Goal: Task Accomplishment & Management: Use online tool/utility

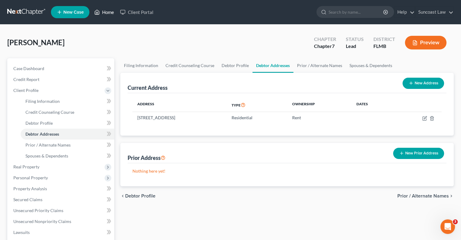
click at [110, 9] on link "Home" at bounding box center [104, 12] width 26 height 11
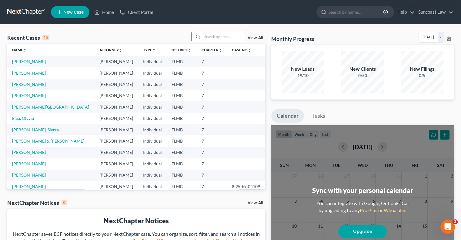
click at [228, 35] on input "search" at bounding box center [223, 36] width 42 height 9
type input "carolina"
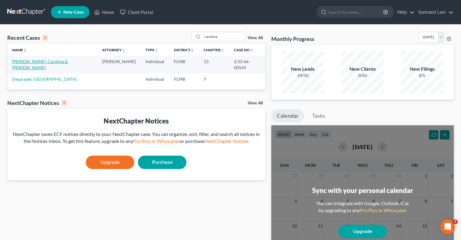
click at [33, 62] on link "[PERSON_NAME], Carolina & [PERSON_NAME]" at bounding box center [40, 64] width 56 height 11
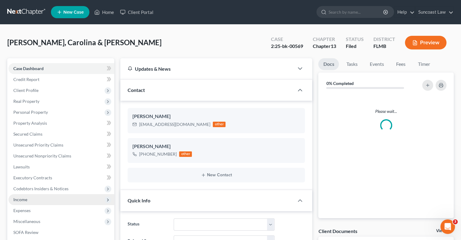
click at [23, 195] on span "Income" at bounding box center [61, 199] width 106 height 11
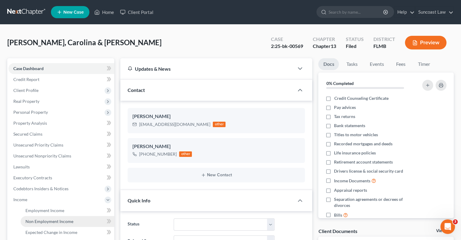
click at [43, 222] on span "Non Employment Income" at bounding box center [49, 221] width 48 height 5
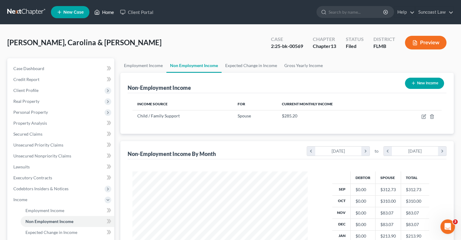
drag, startPoint x: 112, startPoint y: 13, endPoint x: 109, endPoint y: 15, distance: 3.4
click at [112, 13] on link "Home" at bounding box center [104, 12] width 26 height 11
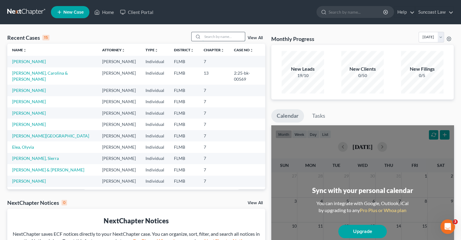
click at [210, 34] on input "search" at bounding box center [223, 36] width 42 height 9
type input "madden"
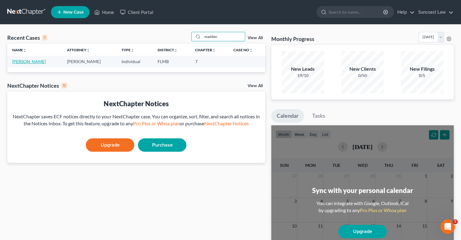
click at [30, 61] on link "[PERSON_NAME]" at bounding box center [29, 61] width 34 height 5
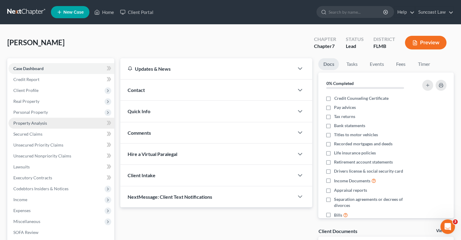
click at [43, 121] on span "Property Analysis" at bounding box center [30, 122] width 34 height 5
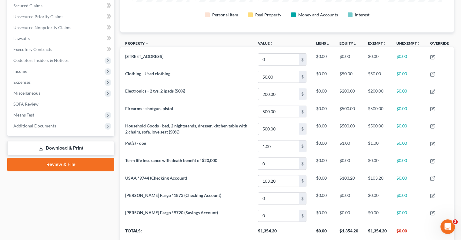
scroll to position [19, 0]
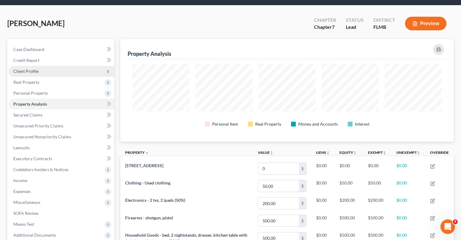
click at [40, 71] on span "Client Profile" at bounding box center [61, 71] width 106 height 11
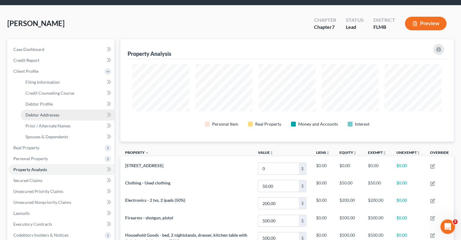
click at [57, 114] on span "Debtor Addresses" at bounding box center [42, 114] width 34 height 5
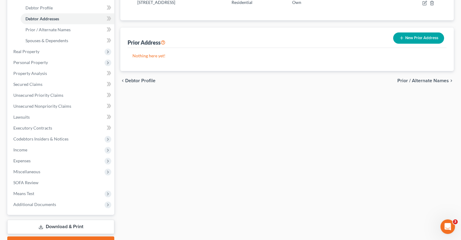
scroll to position [147, 0]
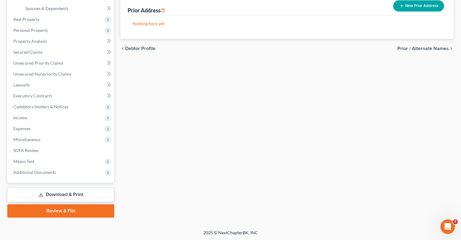
click at [91, 192] on link "Download & Print" at bounding box center [60, 194] width 107 height 14
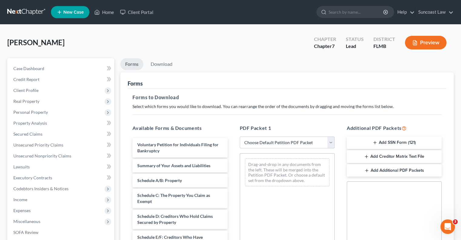
drag, startPoint x: 277, startPoint y: 139, endPoint x: 279, endPoint y: 144, distance: 5.1
click at [277, 139] on select "Choose Default Petition PDF Packet Complete Bankruptcy Petition (all forms and …" at bounding box center [287, 142] width 95 height 12
select select "0"
click at [240, 136] on select "Choose Default Petition PDF Packet Complete Bankruptcy Petition (all forms and …" at bounding box center [287, 142] width 95 height 12
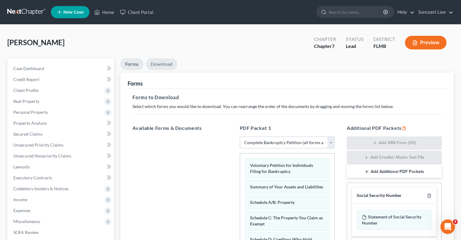
click at [172, 62] on link "Download" at bounding box center [162, 64] width 32 height 12
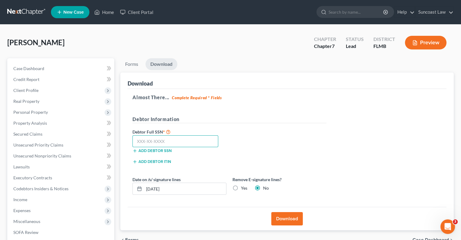
click at [170, 140] on input "text" at bounding box center [175, 141] width 86 height 12
type input "289-52-6446"
click at [187, 189] on input "[DATE]" at bounding box center [185, 189] width 82 height 12
type input "[DATE]"
click at [241, 188] on label "Yes" at bounding box center [244, 188] width 6 height 6
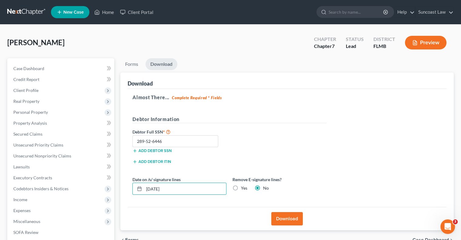
click at [243, 188] on input "Yes" at bounding box center [245, 187] width 4 height 4
radio input "true"
radio input "false"
click at [289, 216] on button "Download" at bounding box center [287, 218] width 32 height 13
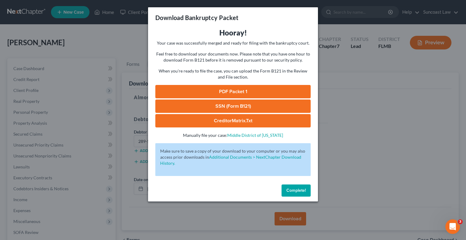
drag, startPoint x: 238, startPoint y: 13, endPoint x: 234, endPoint y: 36, distance: 23.5
click at [238, 13] on h3 "Download Bankruptcy Packet" at bounding box center [196, 17] width 83 height 8
click at [237, 105] on link "SSN (Form B121)" at bounding box center [232, 105] width 155 height 13
click at [252, 92] on link "PDF Packet 1" at bounding box center [232, 91] width 155 height 13
click at [288, 192] on span "Complete!" at bounding box center [295, 190] width 19 height 5
